Goal: Navigation & Orientation: Find specific page/section

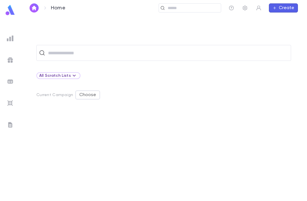
click at [44, 10] on icon at bounding box center [45, 8] width 7 height 7
click at [36, 7] on img "button" at bounding box center [34, 8] width 7 height 5
click at [9, 9] on img at bounding box center [10, 10] width 11 height 11
click at [5, 10] on img at bounding box center [10, 10] width 11 height 11
click at [42, 6] on icon at bounding box center [45, 8] width 7 height 7
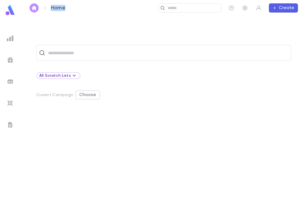
click at [46, 24] on div "​ All Scratch Lists Current Campaign Choose" at bounding box center [163, 108] width 287 height 185
